Goal: Transaction & Acquisition: Purchase product/service

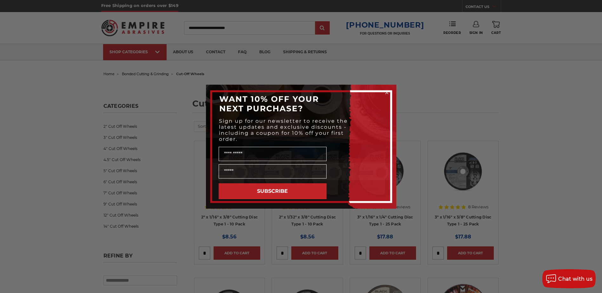
click at [387, 93] on icon "Close dialog" at bounding box center [386, 92] width 3 height 3
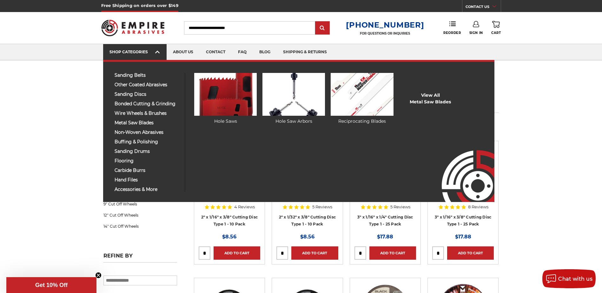
click at [157, 52] on use at bounding box center [157, 52] width 4 height 3
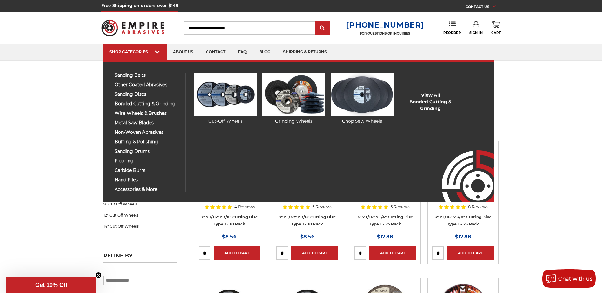
click at [141, 105] on span "bonded cutting & grinding" at bounding box center [148, 104] width 66 height 5
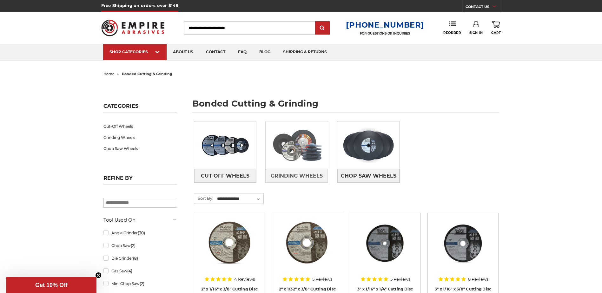
click at [295, 178] on span "Grinding Wheels" at bounding box center [297, 176] width 52 height 11
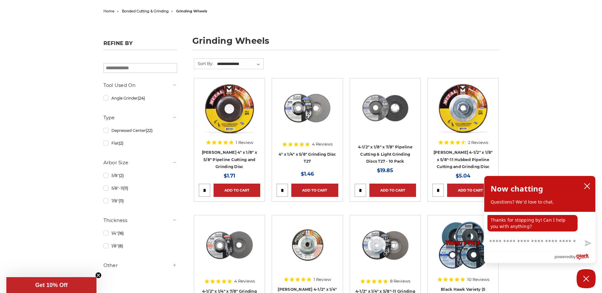
scroll to position [63, 0]
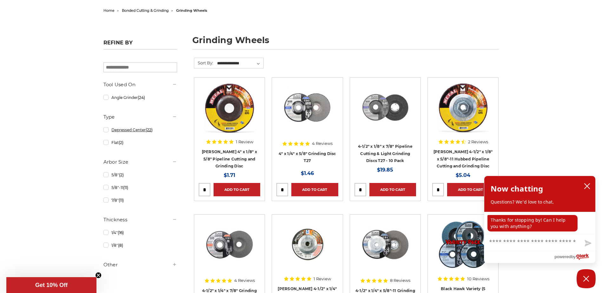
click at [105, 133] on link "Depressed Center (22)" at bounding box center [140, 129] width 74 height 11
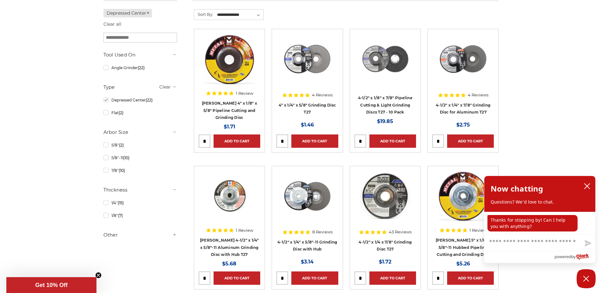
scroll to position [127, 0]
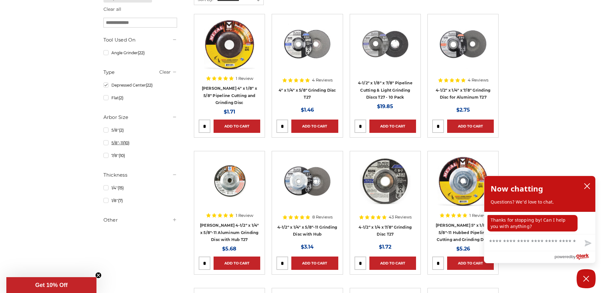
click at [106, 145] on link "5/8"-11 (10)" at bounding box center [140, 142] width 74 height 11
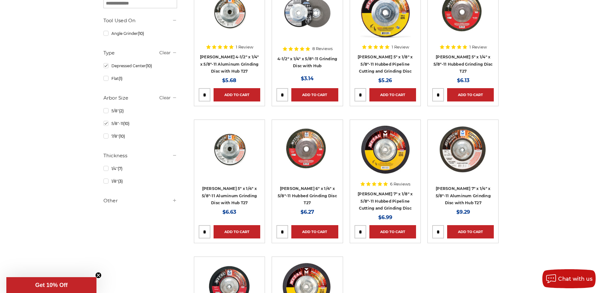
scroll to position [159, 0]
click at [104, 169] on link "1/4" (7)" at bounding box center [140, 168] width 74 height 11
